Goal: Task Accomplishment & Management: Manage account settings

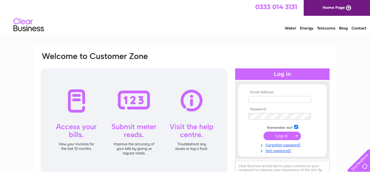
type input "enquiries@danscentre.com"
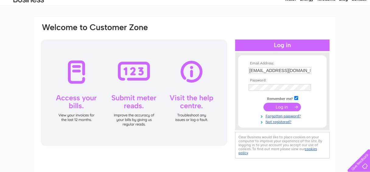
click at [276, 105] on input "submit" at bounding box center [282, 107] width 37 height 9
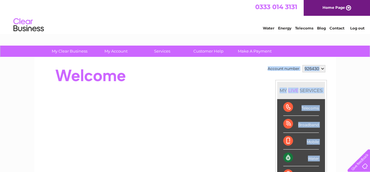
drag, startPoint x: 369, startPoint y: 48, endPoint x: 374, endPoint y: 74, distance: 26.4
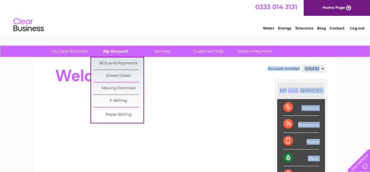
click at [119, 51] on link "My Account" at bounding box center [116, 51] width 50 height 11
click at [114, 64] on link "Bills and Payments" at bounding box center [118, 64] width 50 height 12
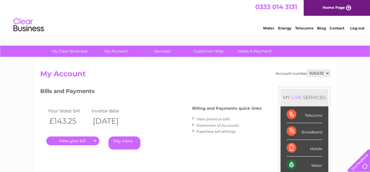
click at [66, 140] on link "." at bounding box center [72, 141] width 53 height 9
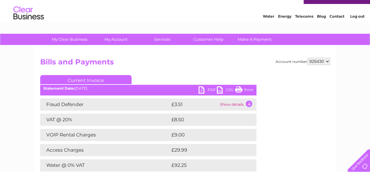
scroll to position [1, 0]
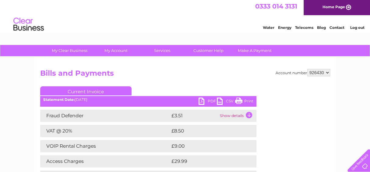
click at [211, 101] on link "PDF" at bounding box center [208, 102] width 18 height 9
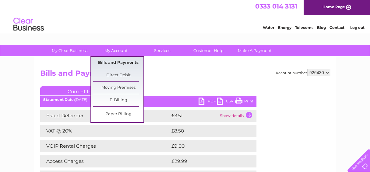
click at [120, 63] on link "Bills and Payments" at bounding box center [118, 63] width 50 height 12
click at [122, 63] on link "Bills and Payments" at bounding box center [118, 63] width 50 height 12
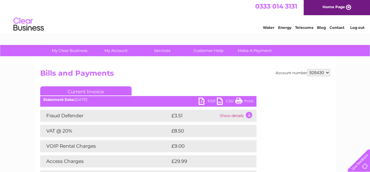
scroll to position [1, 0]
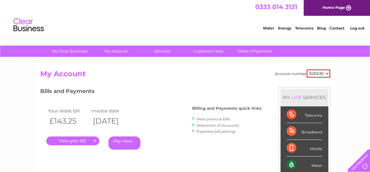
click at [71, 142] on link "." at bounding box center [72, 141] width 53 height 9
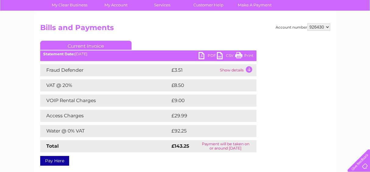
scroll to position [39, 0]
